Goal: Information Seeking & Learning: Find specific fact

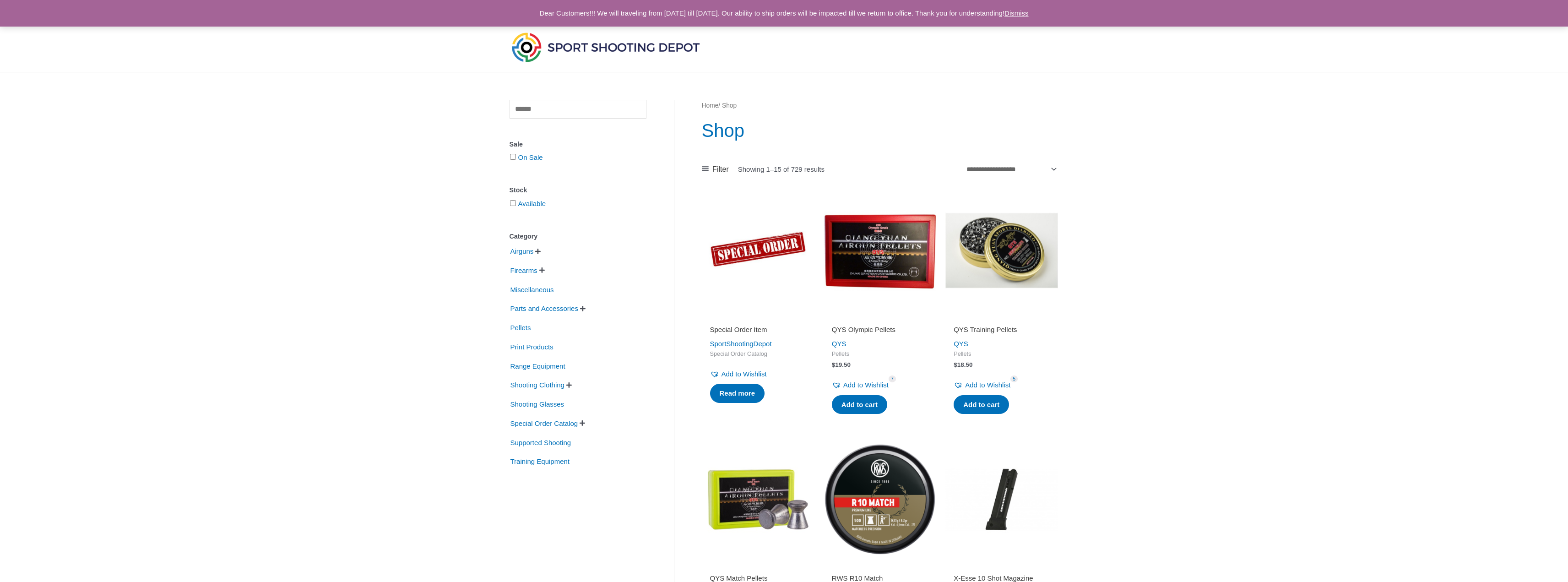
click at [586, 309] on span "" at bounding box center [583, 309] width 5 height 7
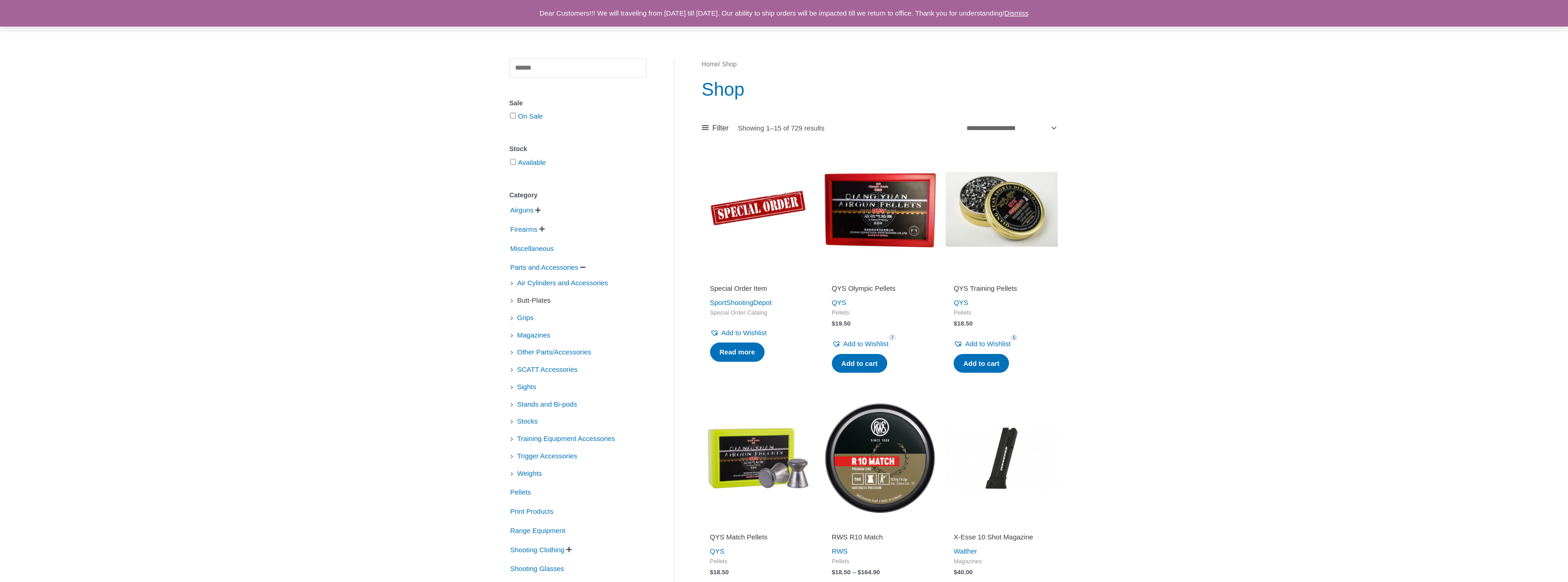
scroll to position [46, 0]
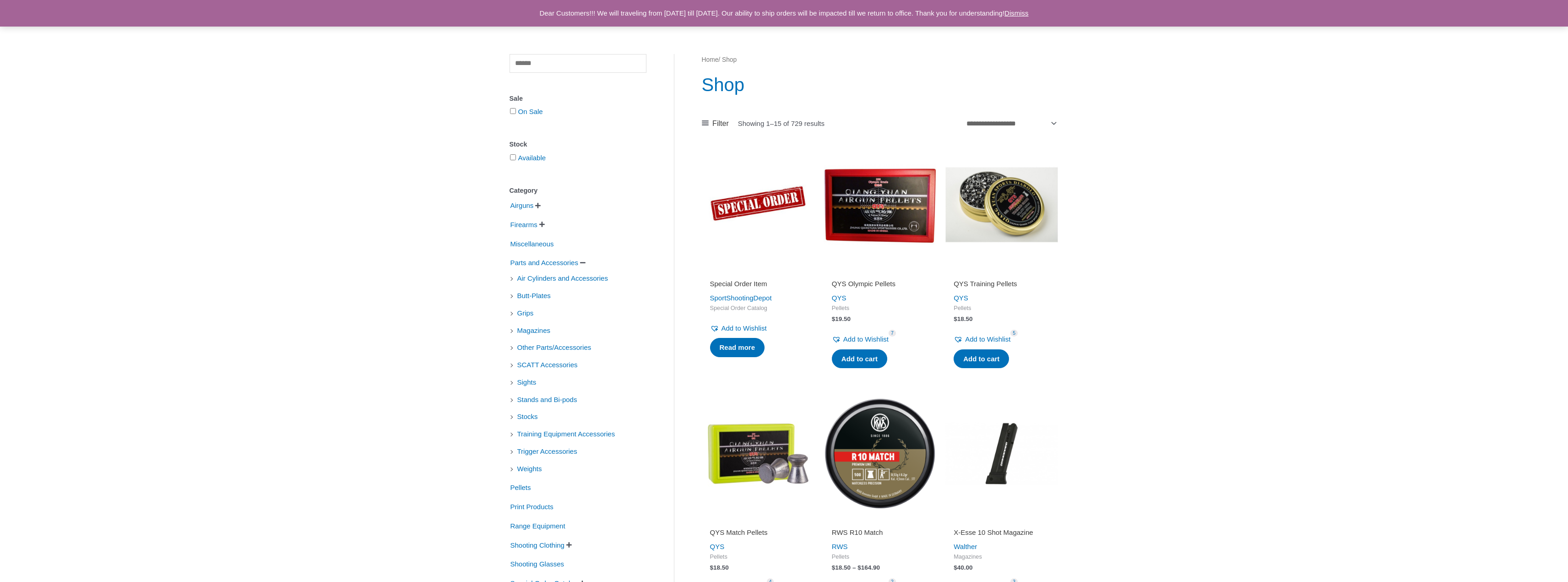
click at [515, 382] on li "Sights" at bounding box center [578, 382] width 137 height 16
click at [519, 384] on span "Sights" at bounding box center [527, 382] width 21 height 16
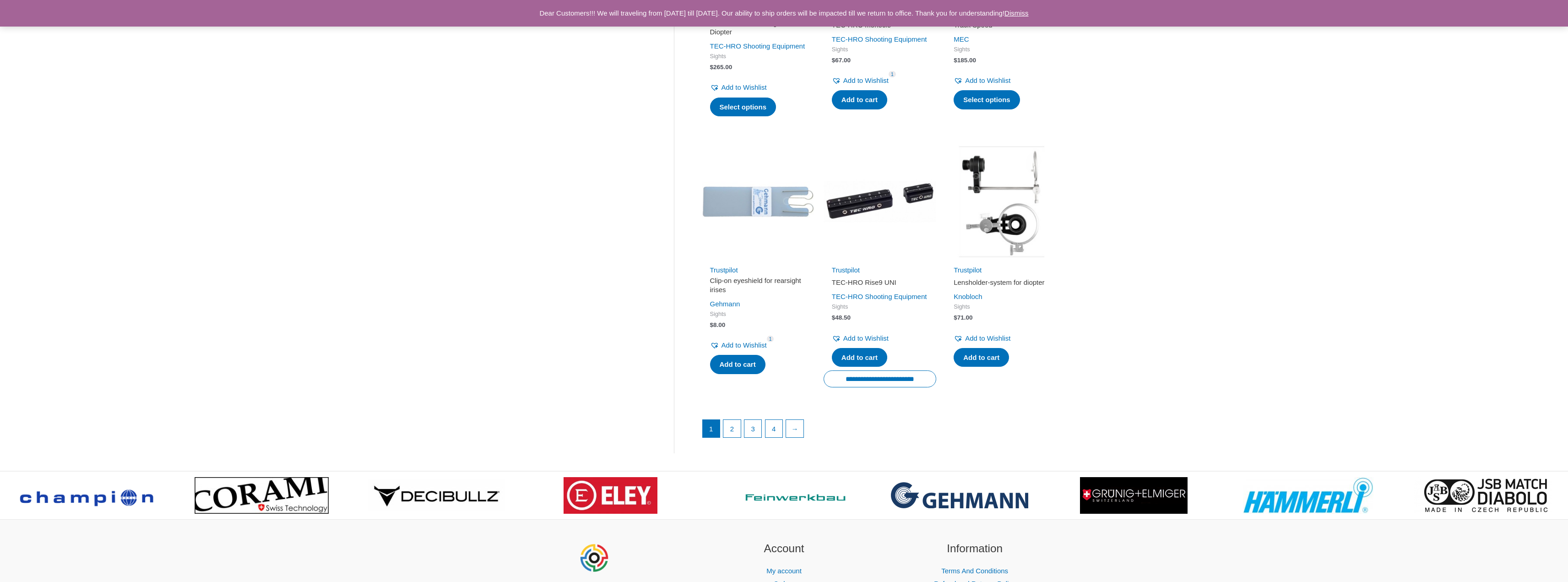
scroll to position [1099, 0]
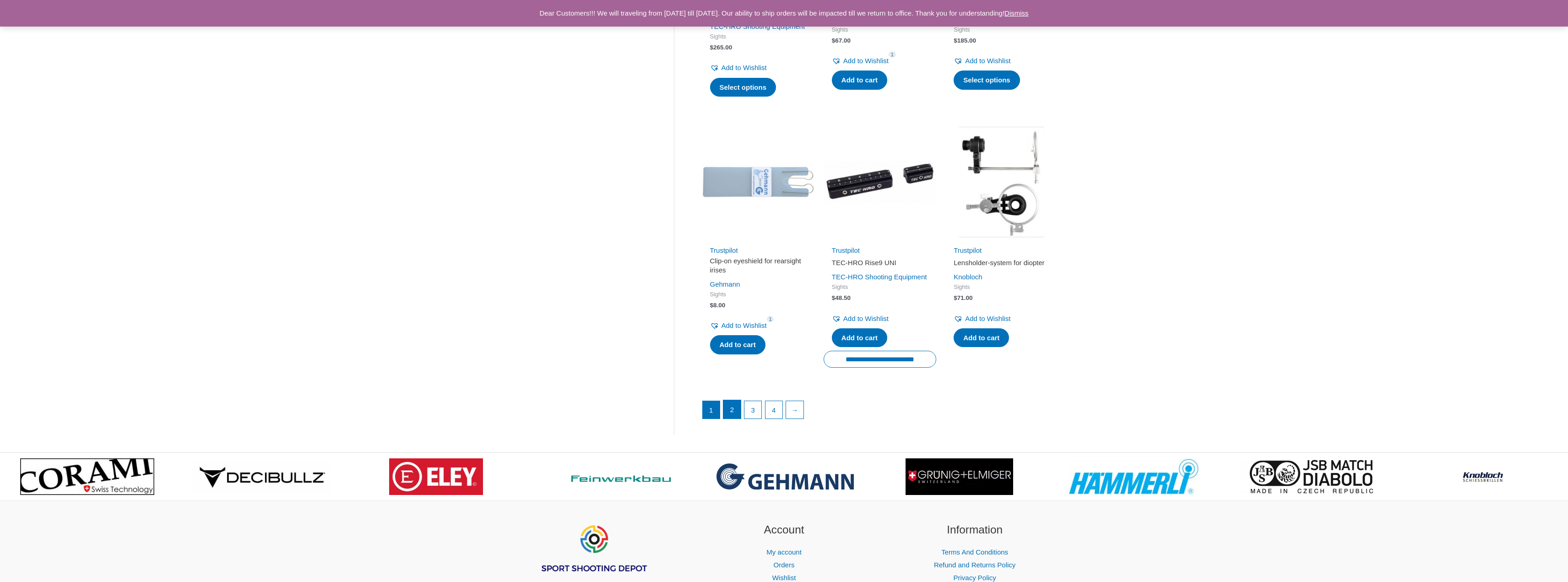
click at [738, 418] on link "2" at bounding box center [732, 409] width 18 height 18
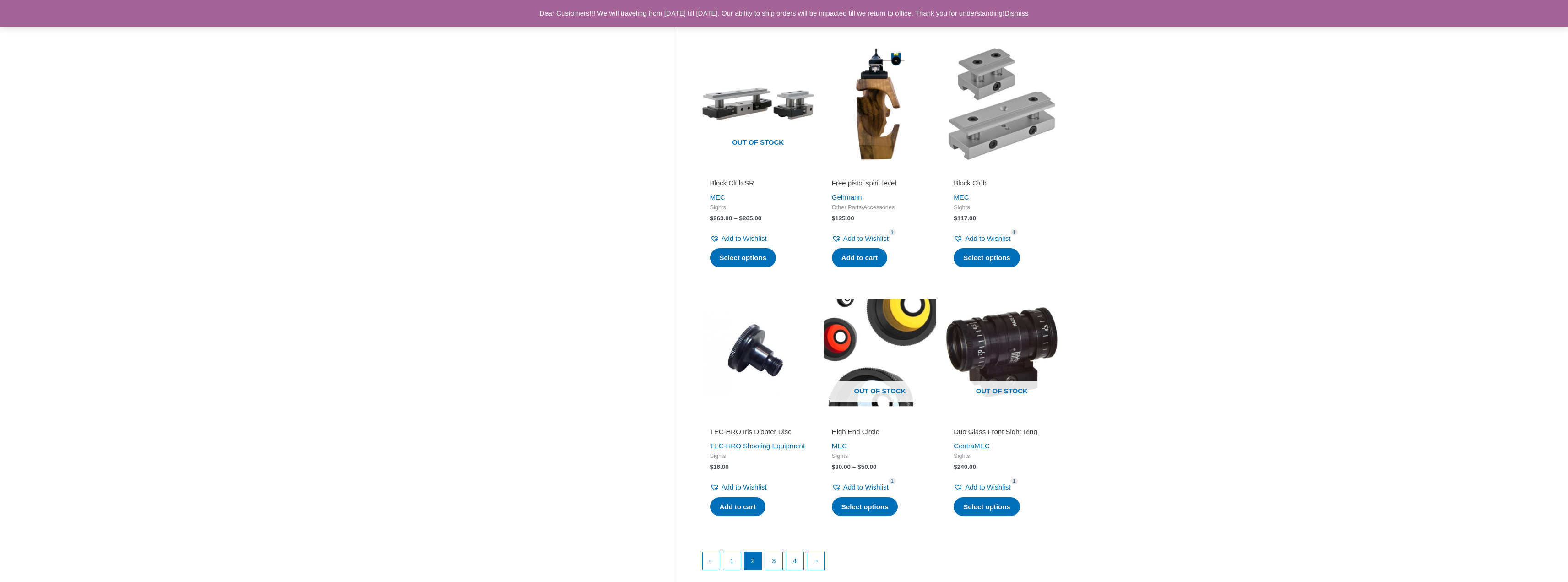
scroll to position [1053, 0]
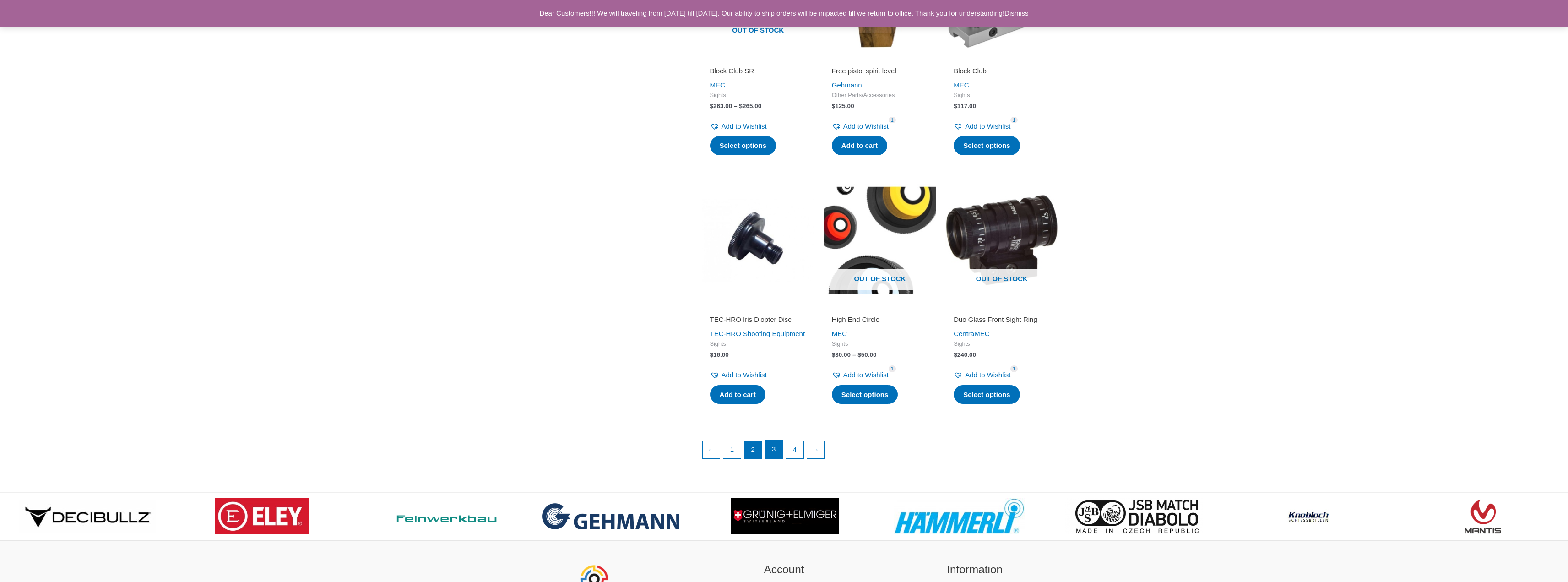
click at [780, 458] on link "3" at bounding box center [774, 449] width 18 height 18
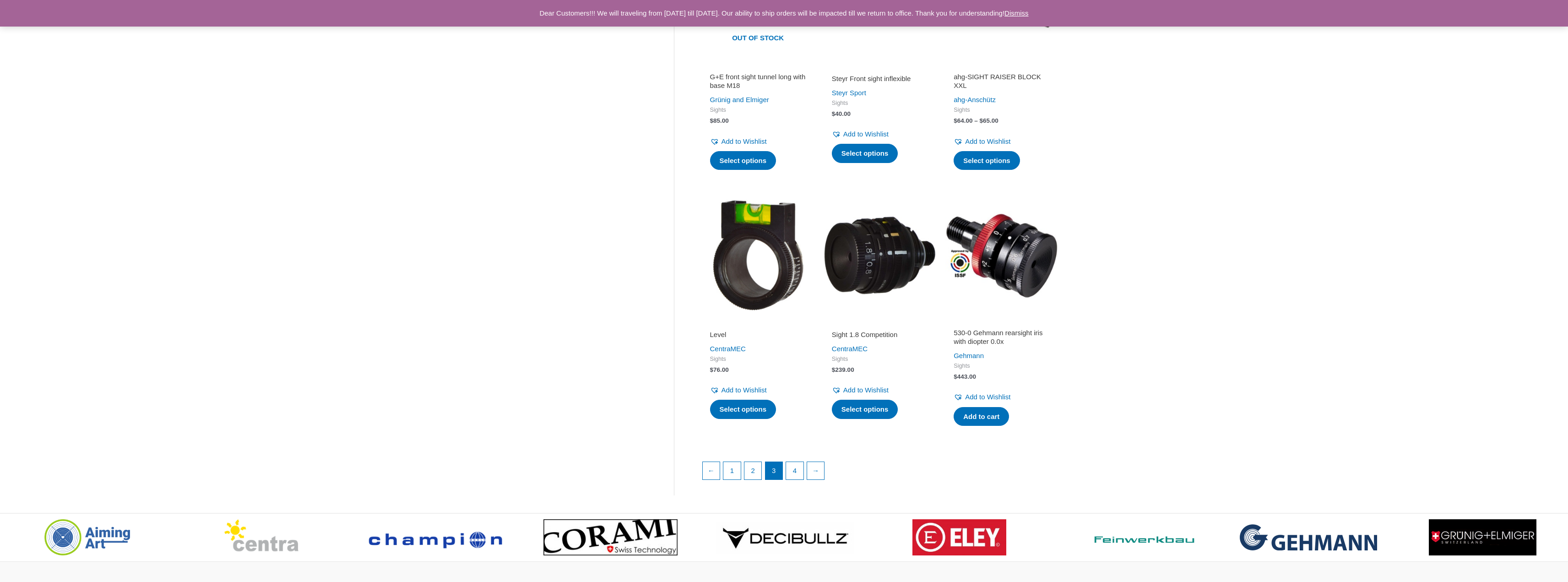
scroll to position [1053, 0]
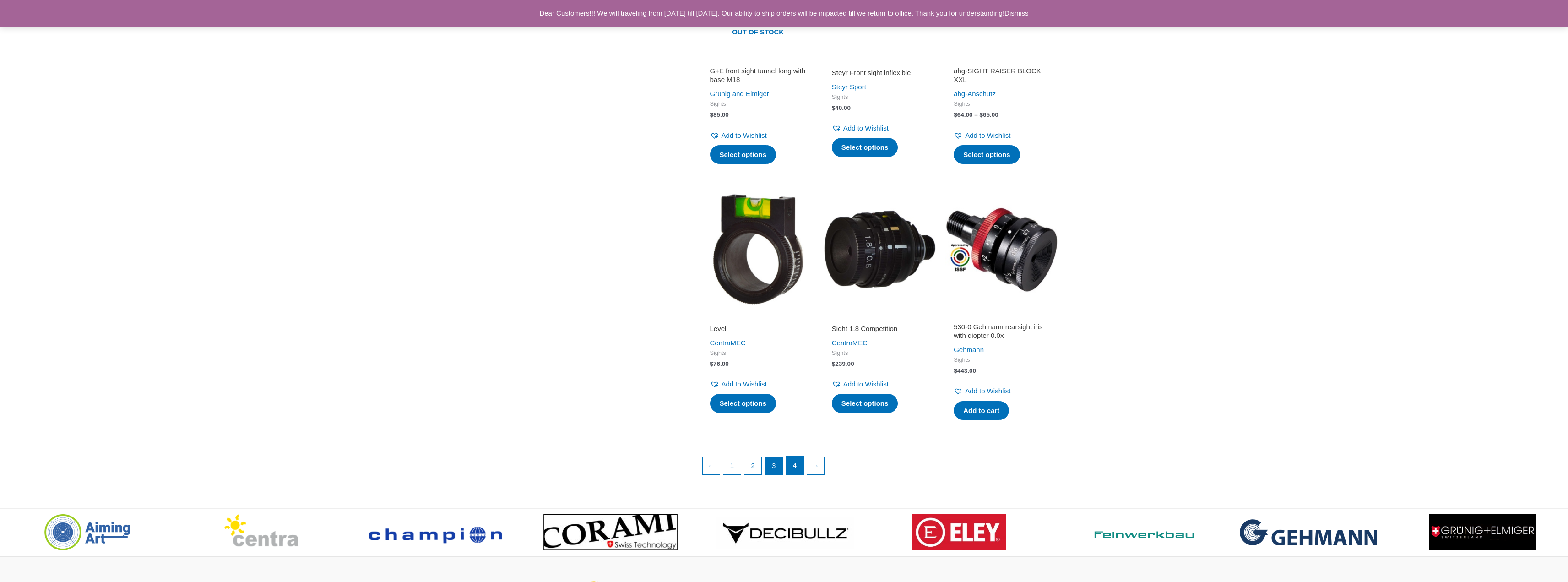
click at [799, 474] on link "4" at bounding box center [794, 465] width 18 height 18
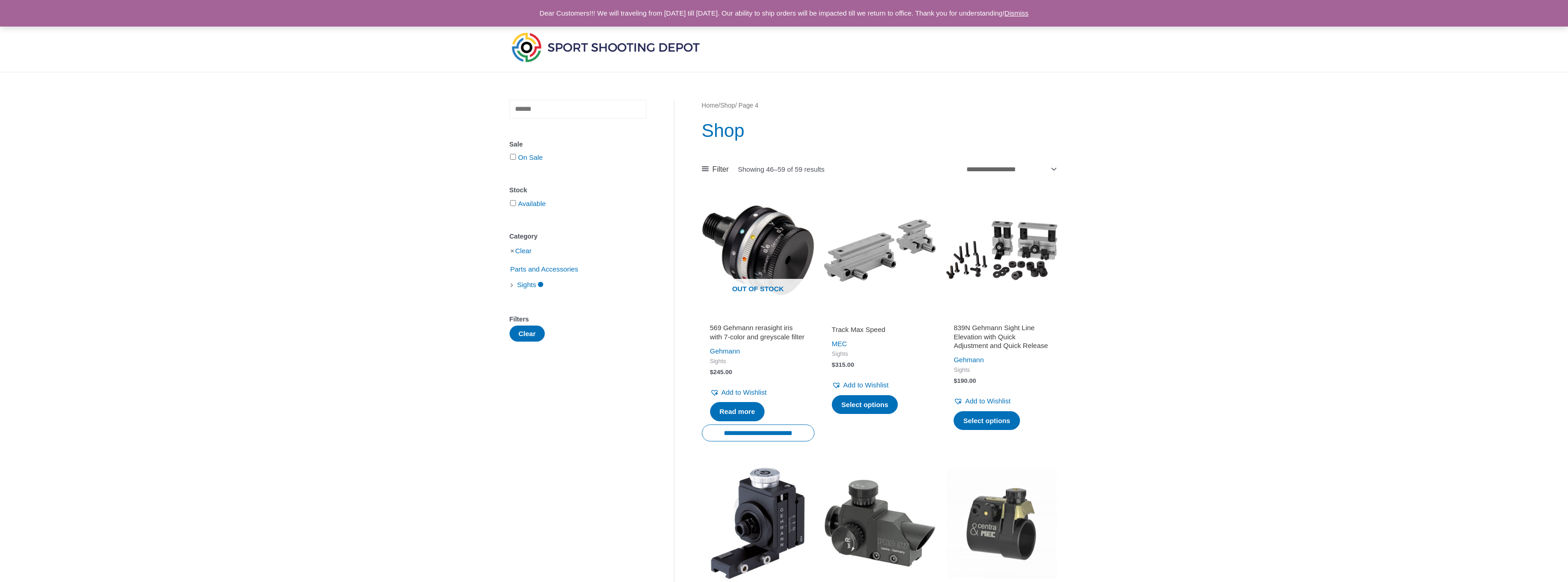
click at [573, 109] on input "text" at bounding box center [578, 109] width 137 height 19
paste input "**********"
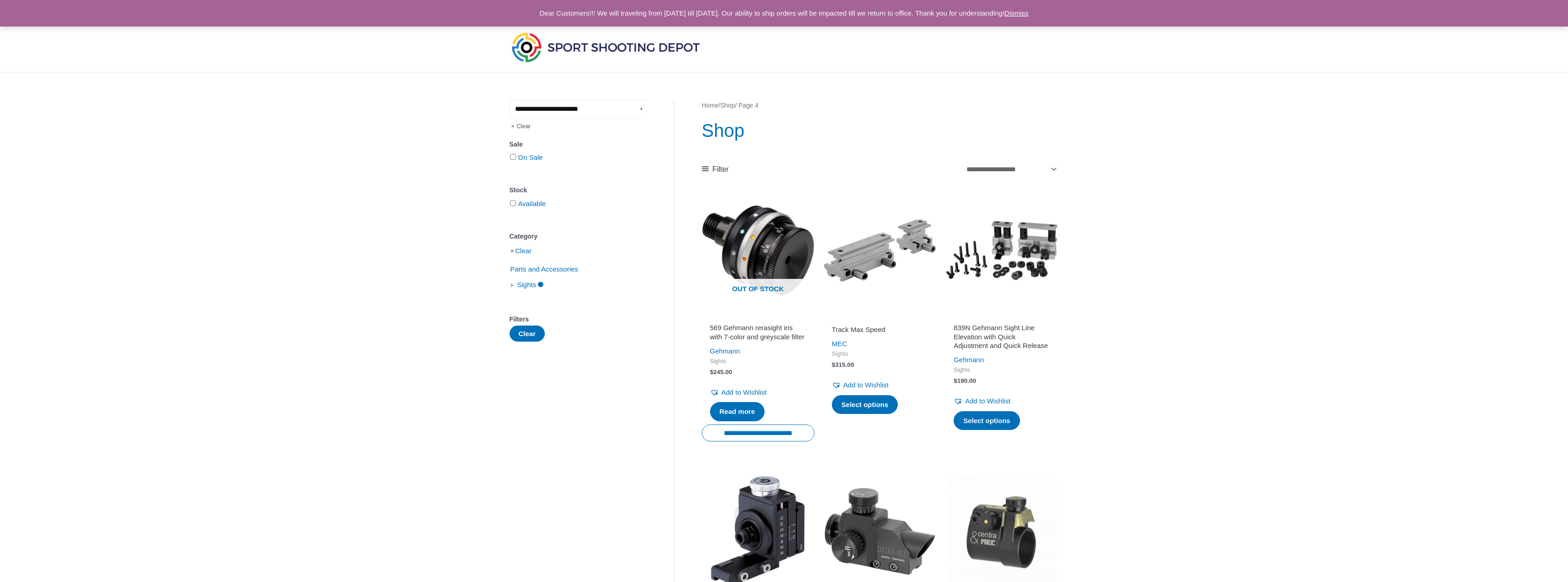
type input "**********"
